Goal: Transaction & Acquisition: Purchase product/service

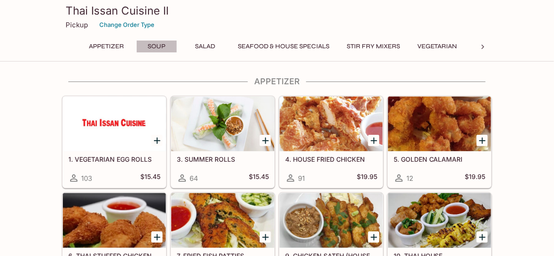
click at [152, 47] on button "Soup" at bounding box center [156, 46] width 41 height 13
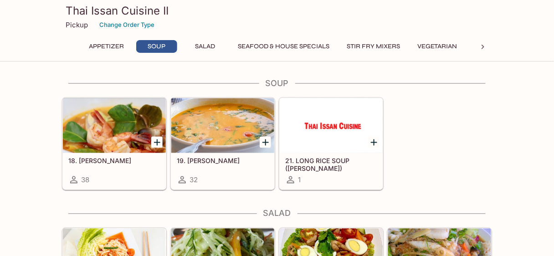
scroll to position [321, 0]
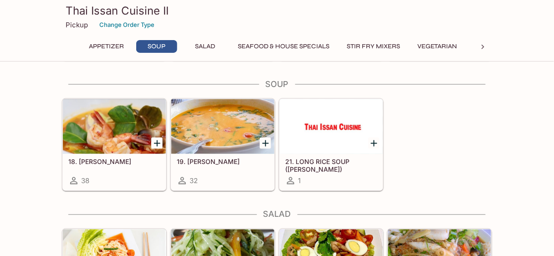
click at [232, 167] on div "19. [PERSON_NAME] 32" at bounding box center [222, 172] width 103 height 36
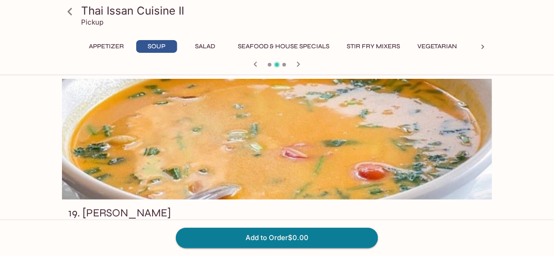
click at [73, 9] on icon at bounding box center [70, 12] width 16 height 16
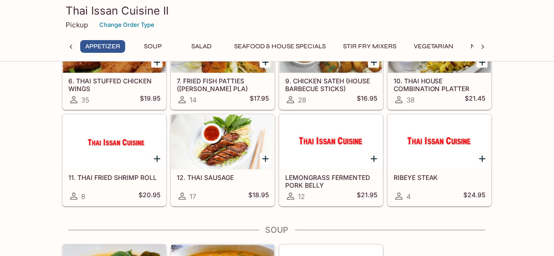
scroll to position [219, 0]
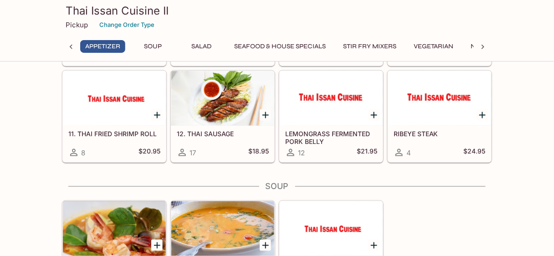
click at [226, 229] on div at bounding box center [222, 228] width 103 height 55
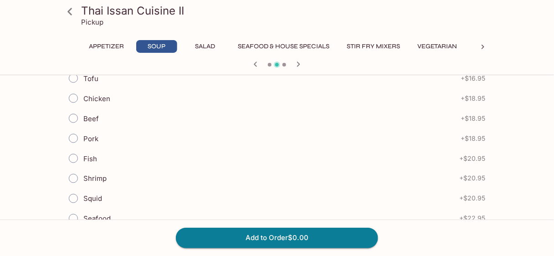
click at [75, 117] on input "Beef" at bounding box center [73, 118] width 19 height 19
radio input "true"
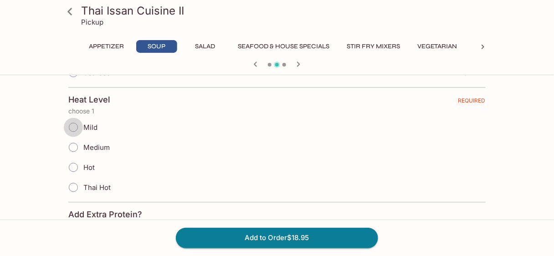
click at [69, 125] on input "Mild" at bounding box center [73, 127] width 19 height 19
radio input "true"
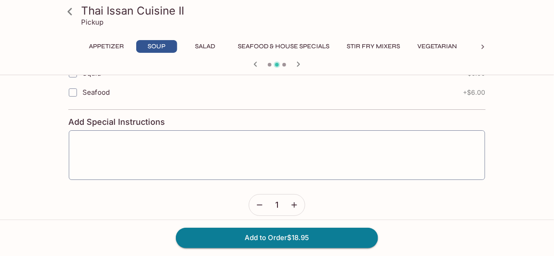
scroll to position [714, 0]
click at [291, 240] on button "Add to Order $18.95" at bounding box center [277, 238] width 202 height 20
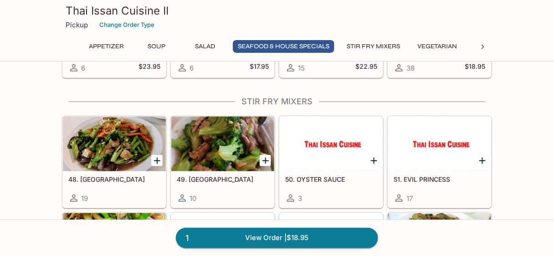
scroll to position [1020, 0]
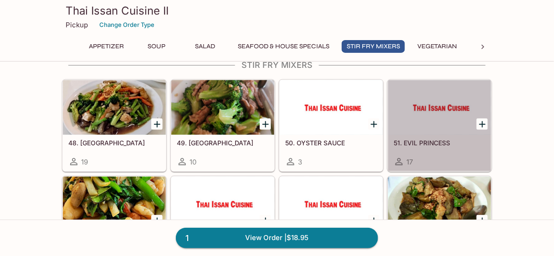
click at [411, 123] on div at bounding box center [439, 107] width 103 height 55
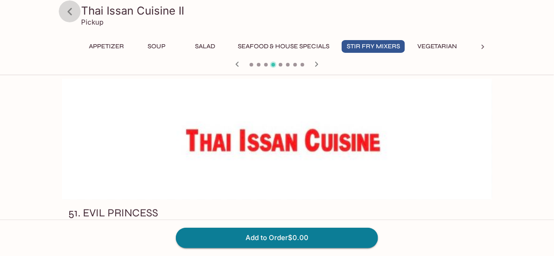
click at [71, 14] on icon at bounding box center [70, 12] width 16 height 16
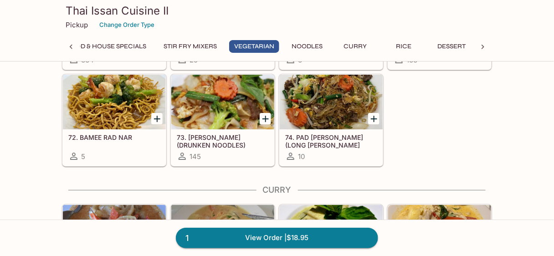
scroll to position [1453, 0]
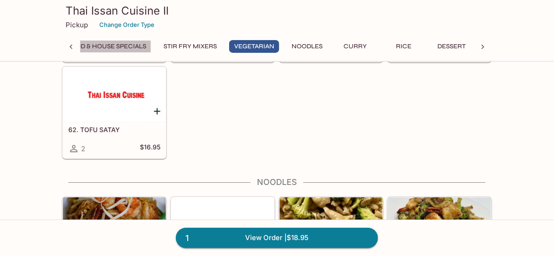
click at [120, 45] on button "Seafood & House Specials" at bounding box center [101, 46] width 102 height 13
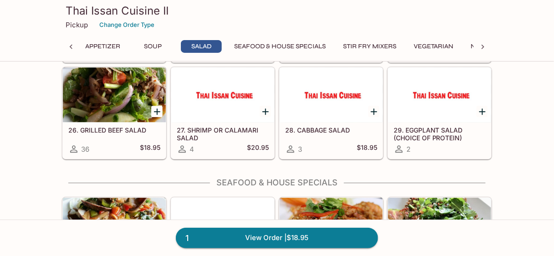
scroll to position [583, 0]
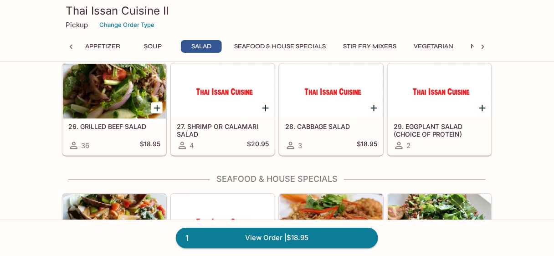
click at [480, 46] on icon at bounding box center [482, 46] width 9 height 9
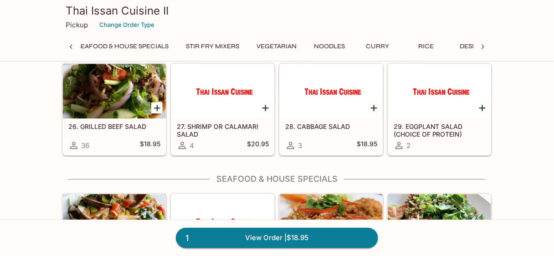
scroll to position [0, 238]
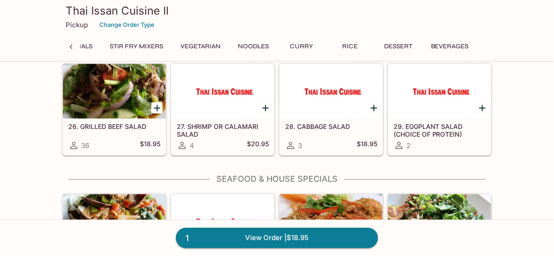
click at [307, 47] on button "Curry" at bounding box center [301, 46] width 41 height 13
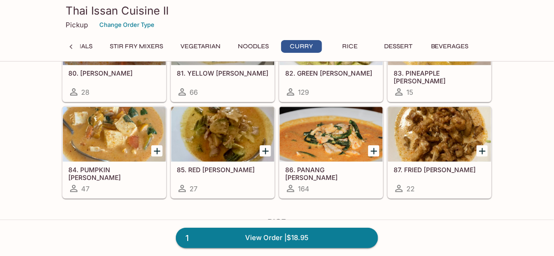
scroll to position [1878, 0]
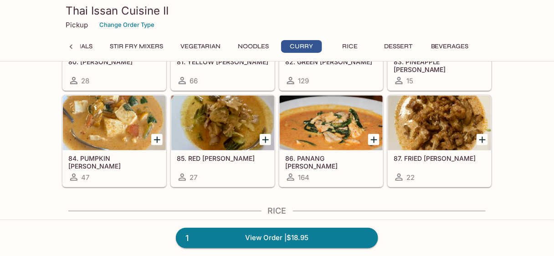
click at [228, 126] on div at bounding box center [222, 123] width 103 height 55
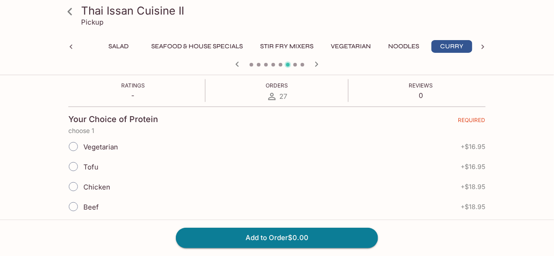
scroll to position [182, 0]
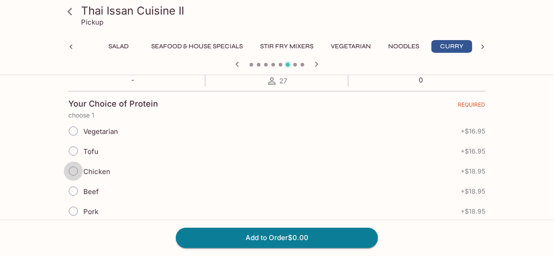
click at [81, 169] on input "Chicken" at bounding box center [73, 171] width 19 height 19
radio input "true"
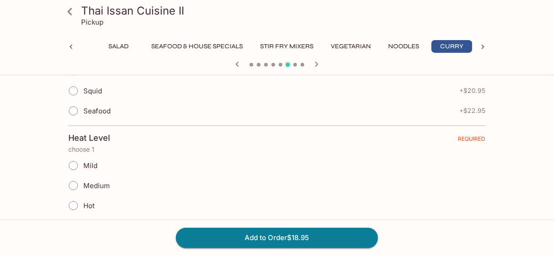
scroll to position [401, 0]
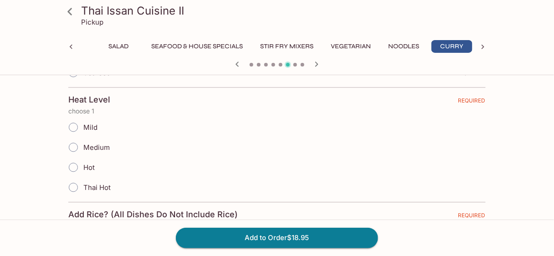
click at [73, 183] on input "Thai Hot" at bounding box center [73, 187] width 19 height 19
radio input "true"
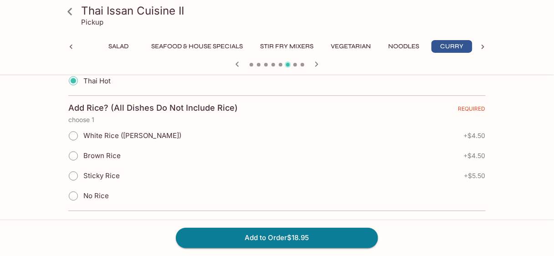
scroll to position [510, 0]
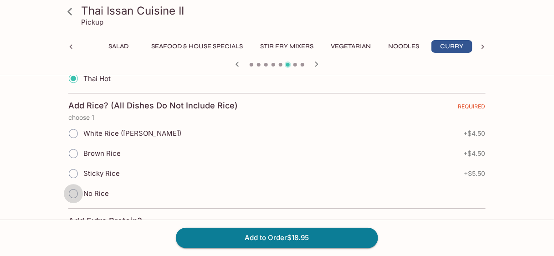
click at [71, 189] on input "No Rice" at bounding box center [73, 193] width 19 height 19
radio input "true"
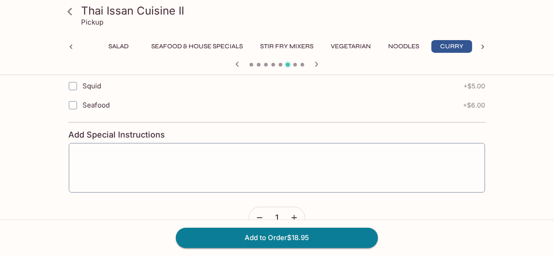
scroll to position [827, 0]
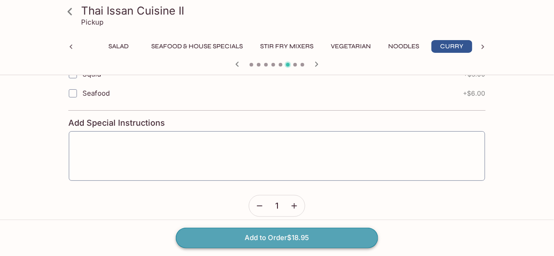
click at [273, 237] on button "Add to Order $18.95" at bounding box center [277, 238] width 202 height 20
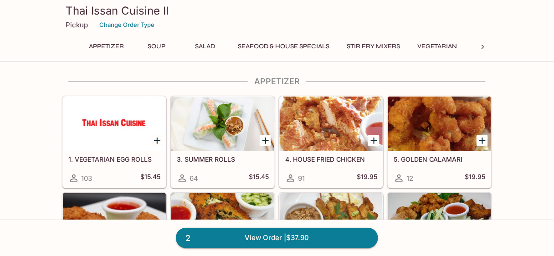
click at [273, 238] on link "2 View Order | $37.90" at bounding box center [277, 238] width 202 height 20
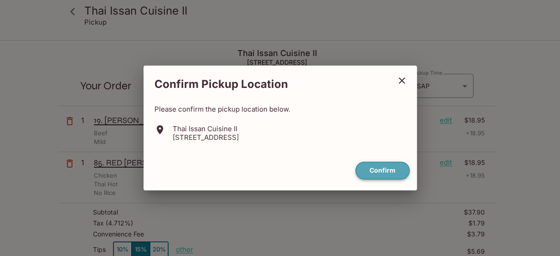
click at [377, 172] on button "Confirm" at bounding box center [382, 171] width 54 height 18
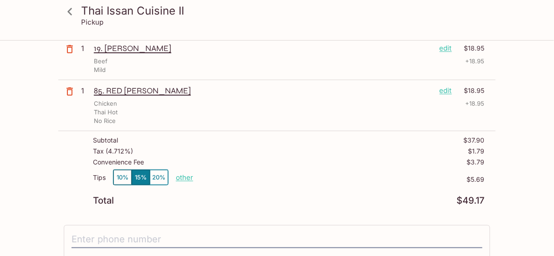
scroll to position [73, 0]
click at [182, 177] on p "other" at bounding box center [184, 176] width 17 height 9
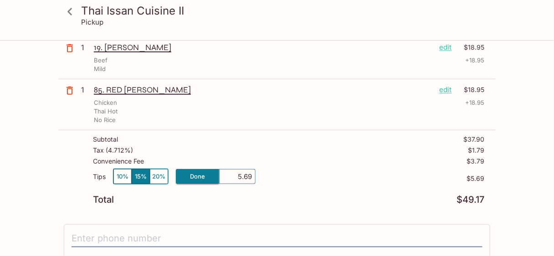
drag, startPoint x: 237, startPoint y: 178, endPoint x: 276, endPoint y: 183, distance: 39.5
click at [276, 183] on div "Tips 10% 15% 20% Done 5.69 $5.69" at bounding box center [289, 181] width 392 height 27
type input "0.00"
click at [276, 183] on div "Tips 10% 15% 20% Done 0.00 $5.69" at bounding box center [289, 181] width 392 height 27
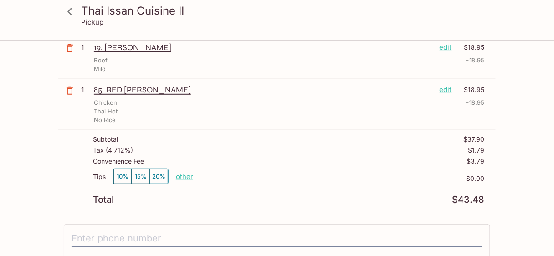
scroll to position [146, 0]
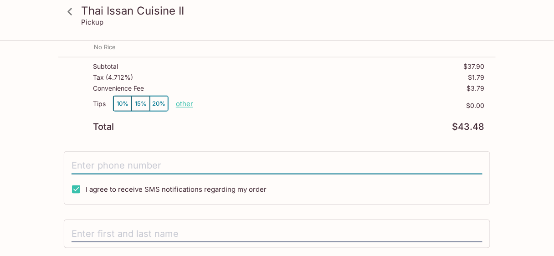
click at [108, 164] on input "tel" at bounding box center [276, 165] width 411 height 17
type input "[PHONE_NUMBER]"
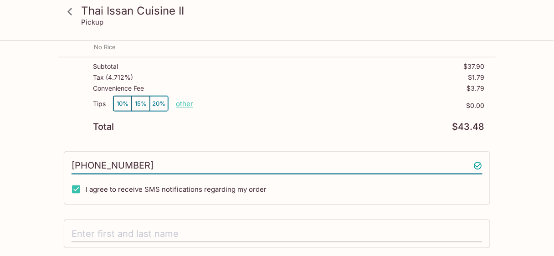
click at [108, 230] on input "text" at bounding box center [276, 233] width 411 height 17
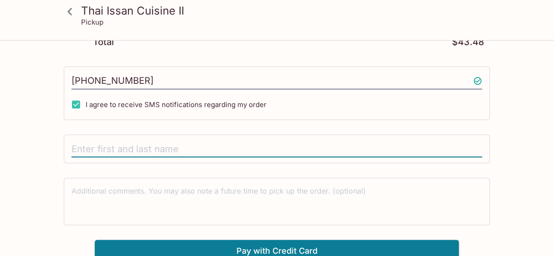
scroll to position [234, 0]
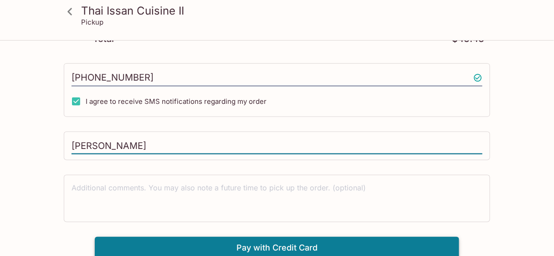
type input "[PERSON_NAME]"
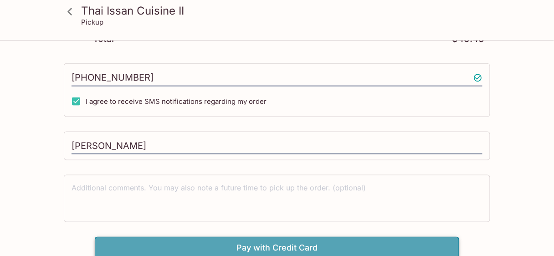
click at [276, 247] on button "Pay with Credit Card" at bounding box center [277, 248] width 364 height 23
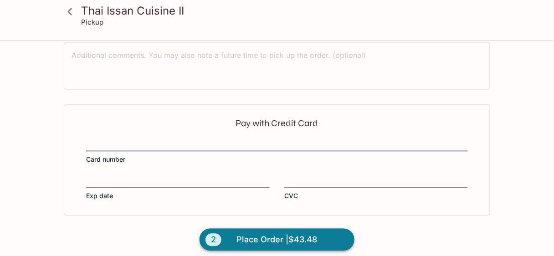
scroll to position [370, 0]
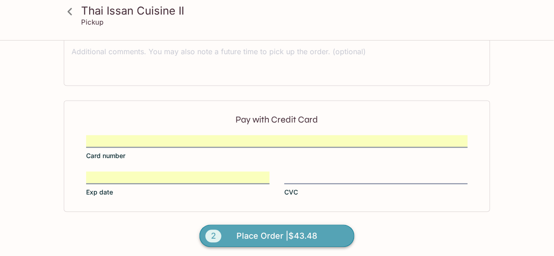
click at [257, 235] on span "Place Order | $43.48" at bounding box center [277, 236] width 81 height 15
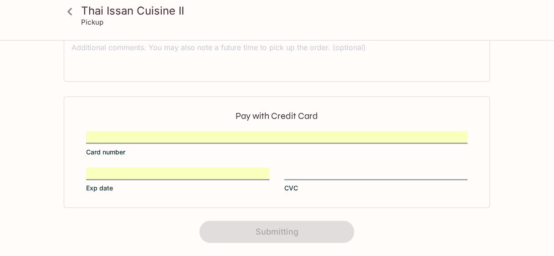
scroll to position [270, 0]
